Goal: Task Accomplishment & Management: Manage account settings

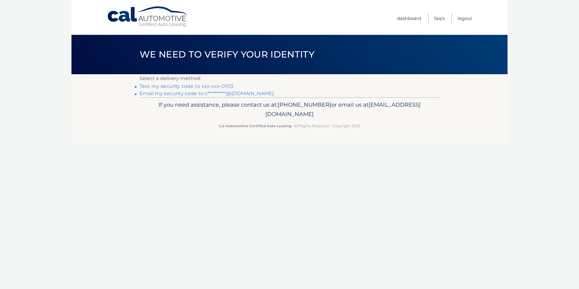
click at [172, 87] on link "Text my security code to xxx-xxx-0103" at bounding box center [187, 86] width 94 height 6
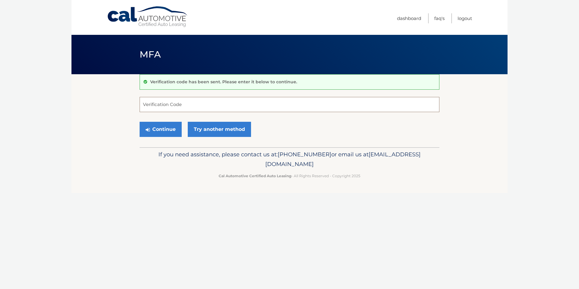
click at [160, 106] on input "Verification Code" at bounding box center [290, 104] width 300 height 15
type input "766437"
click at [167, 131] on button "Continue" at bounding box center [161, 129] width 42 height 15
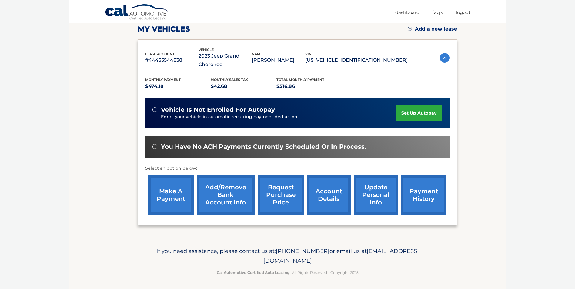
scroll to position [87, 0]
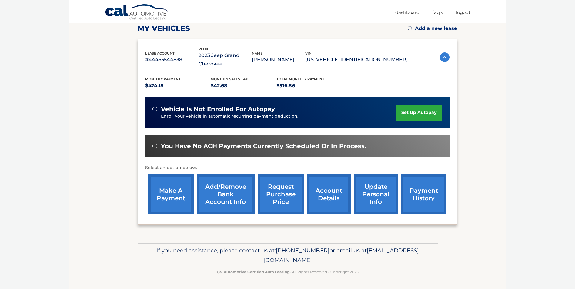
click at [173, 193] on link "make a payment" at bounding box center [170, 195] width 45 height 40
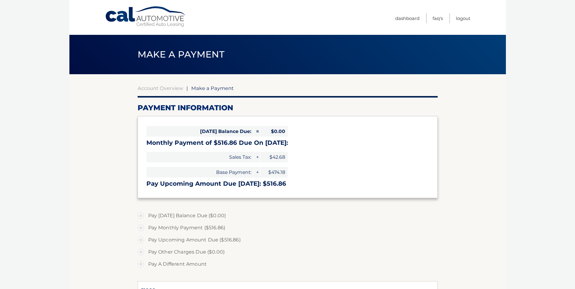
select select "MzYxZjU0OTMtMzAwNy00ZDkzLWIzMTctYjZhNjQ1ZmEyOTll"
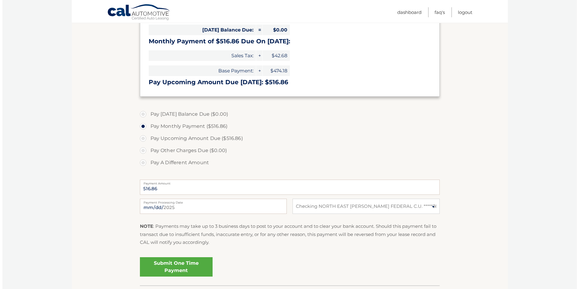
scroll to position [121, 0]
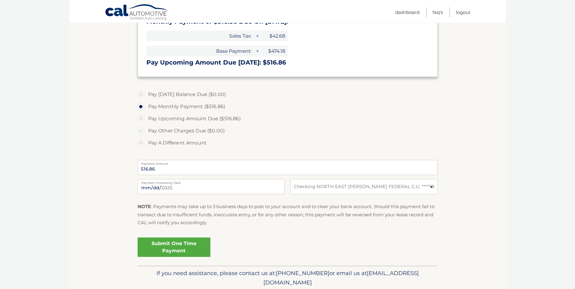
click at [178, 246] on link "Submit One Time Payment" at bounding box center [174, 247] width 73 height 19
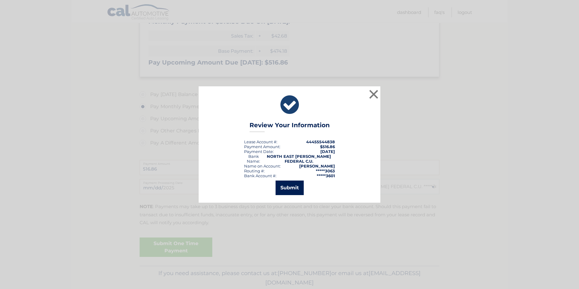
click at [290, 186] on button "Submit" at bounding box center [290, 188] width 28 height 15
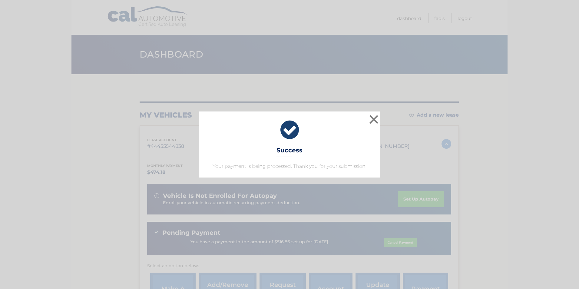
click at [313, 144] on div "× Success Your payment is being processed. Thank you for your submission." at bounding box center [290, 145] width 182 height 66
click at [370, 117] on button "×" at bounding box center [374, 119] width 12 height 12
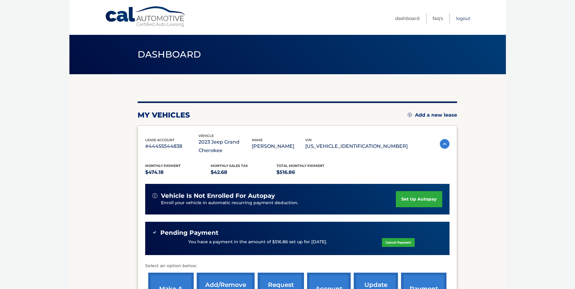
click at [468, 18] on link "Logout" at bounding box center [463, 18] width 15 height 10
